Goal: Task Accomplishment & Management: Use online tool/utility

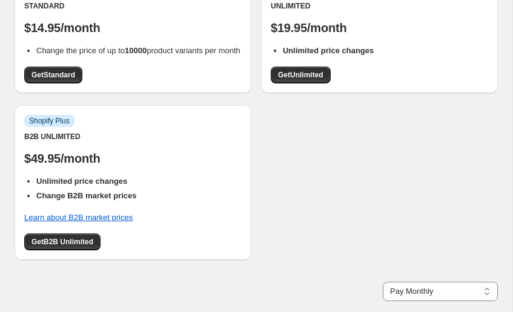
scroll to position [249, 0]
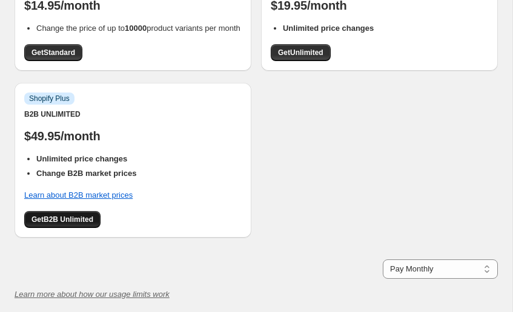
click at [90, 225] on span "Get B2B Unlimited" at bounding box center [62, 220] width 62 height 10
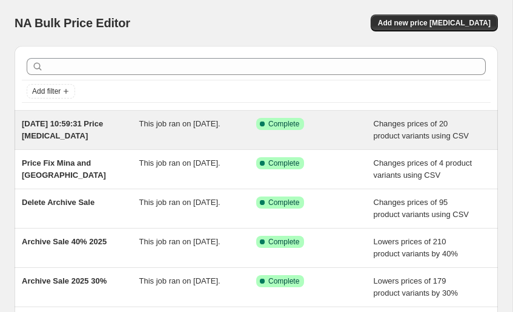
click at [356, 137] on div "Success Complete Complete" at bounding box center [314, 130] width 117 height 24
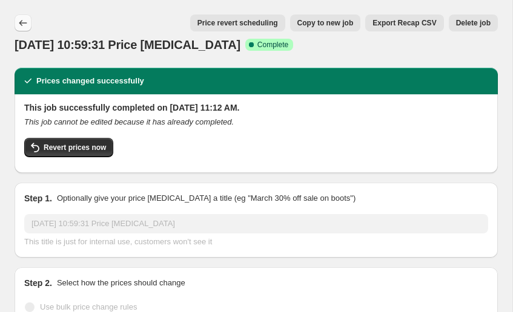
click at [24, 25] on icon "Price change jobs" at bounding box center [23, 23] width 12 height 12
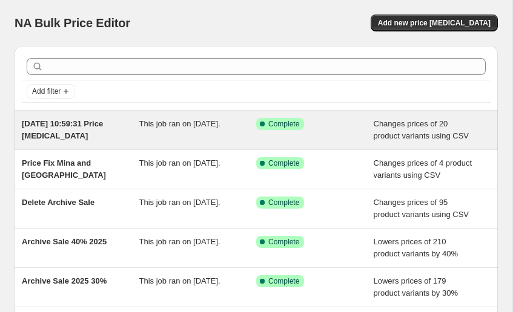
click at [119, 128] on div "[DATE] 10:59:31 Price [MEDICAL_DATA]" at bounding box center [80, 130] width 117 height 24
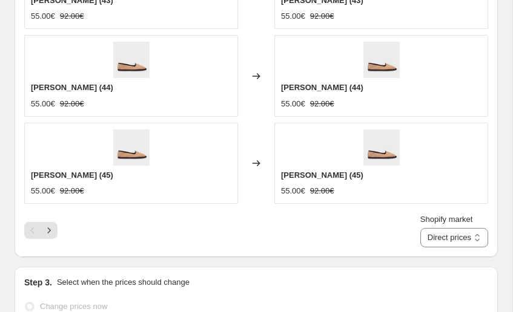
scroll to position [791, 0]
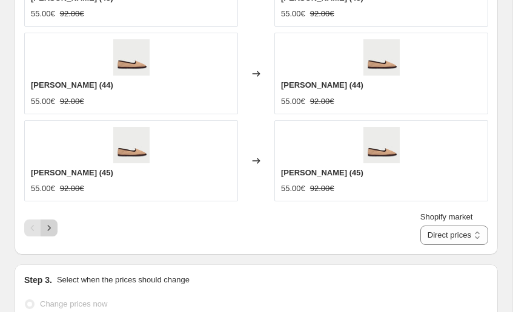
click at [50, 230] on icon "Next" at bounding box center [49, 228] width 12 height 12
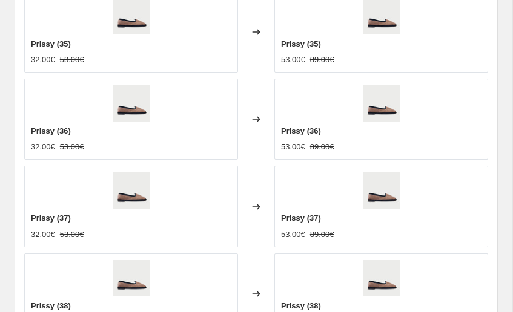
scroll to position [861, 0]
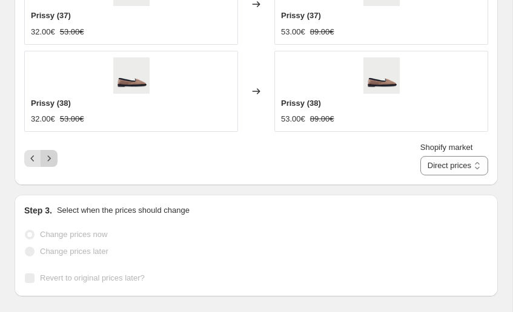
click at [53, 162] on icon "Next" at bounding box center [49, 159] width 12 height 12
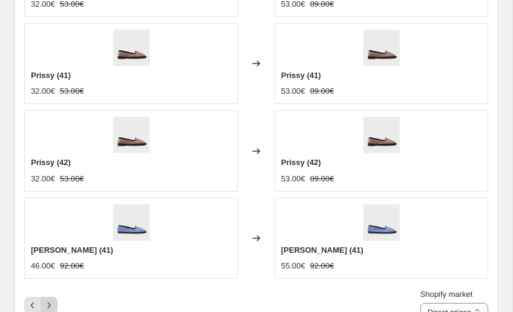
scroll to position [701, 0]
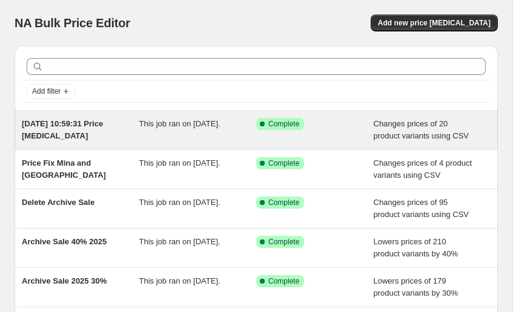
click at [144, 142] on div "This job ran on [DATE]." at bounding box center [197, 130] width 117 height 24
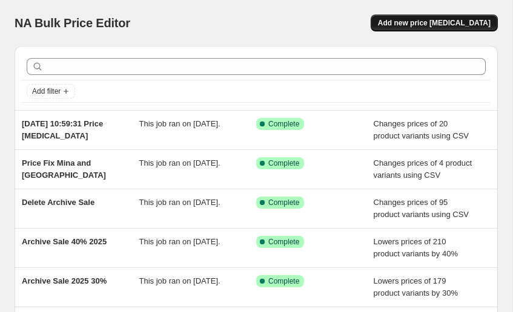
click at [435, 23] on span "Add new price [MEDICAL_DATA]" at bounding box center [434, 23] width 113 height 10
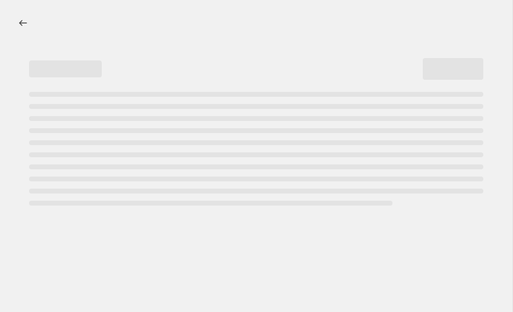
select select "percentage"
